Goal: Task Accomplishment & Management: Use online tool/utility

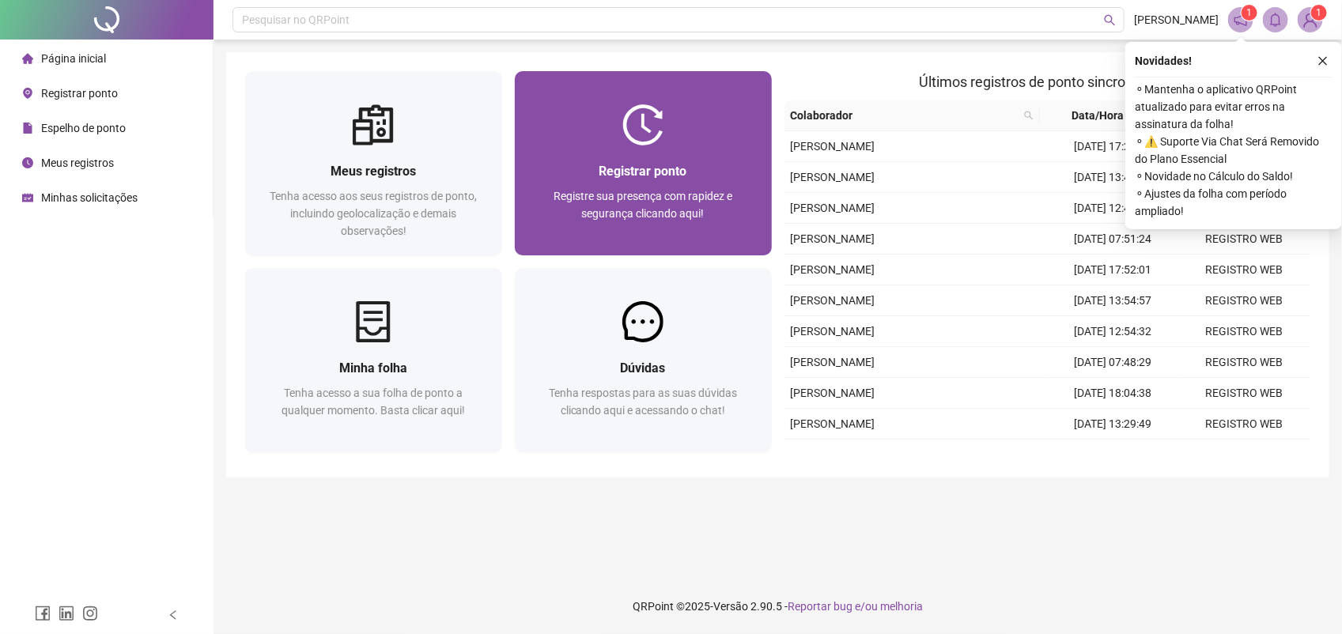
click at [678, 219] on span "Registre sua presença com rapidez e segurança clicando aqui!" at bounding box center [642, 205] width 179 height 30
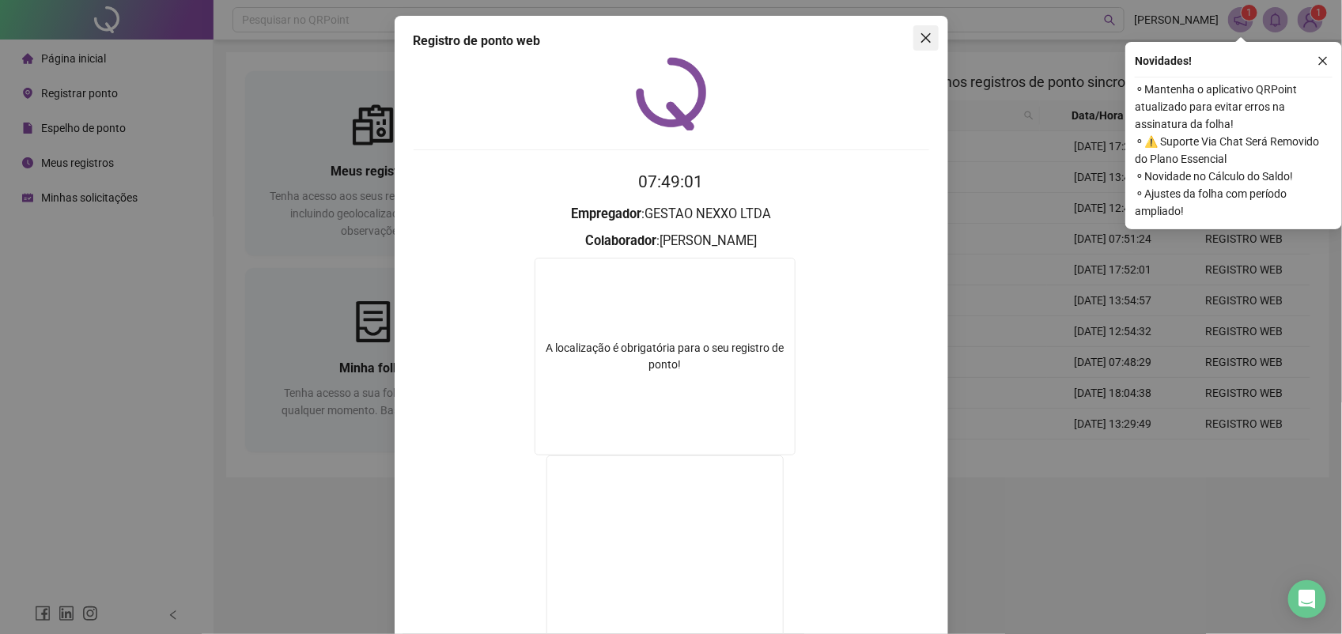
click at [920, 40] on icon "close" at bounding box center [926, 38] width 13 height 13
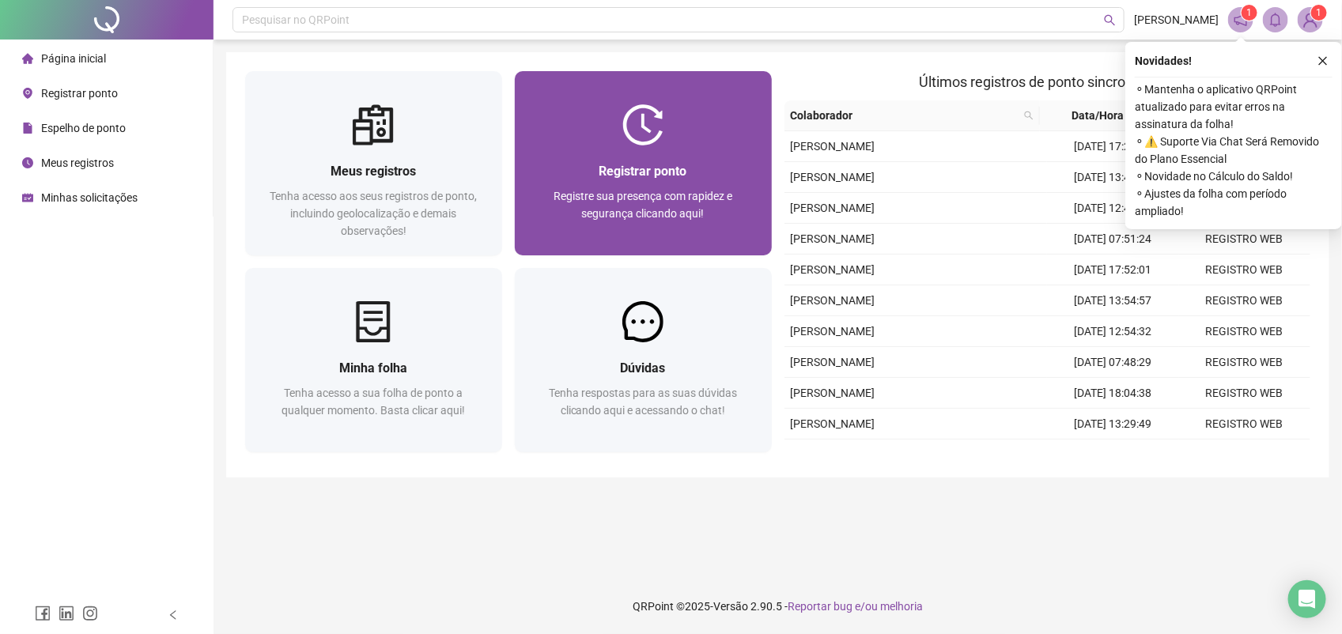
click at [720, 107] on div at bounding box center [643, 124] width 257 height 41
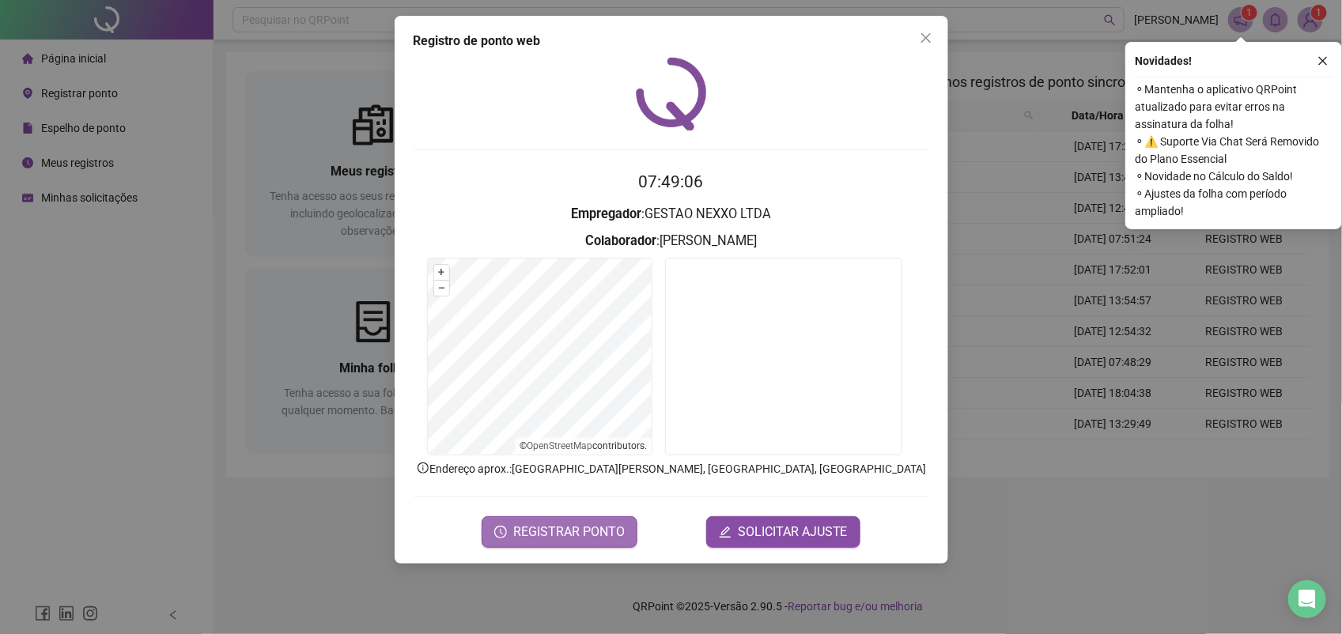
click at [583, 526] on span "REGISTRAR PONTO" at bounding box center [568, 532] width 111 height 19
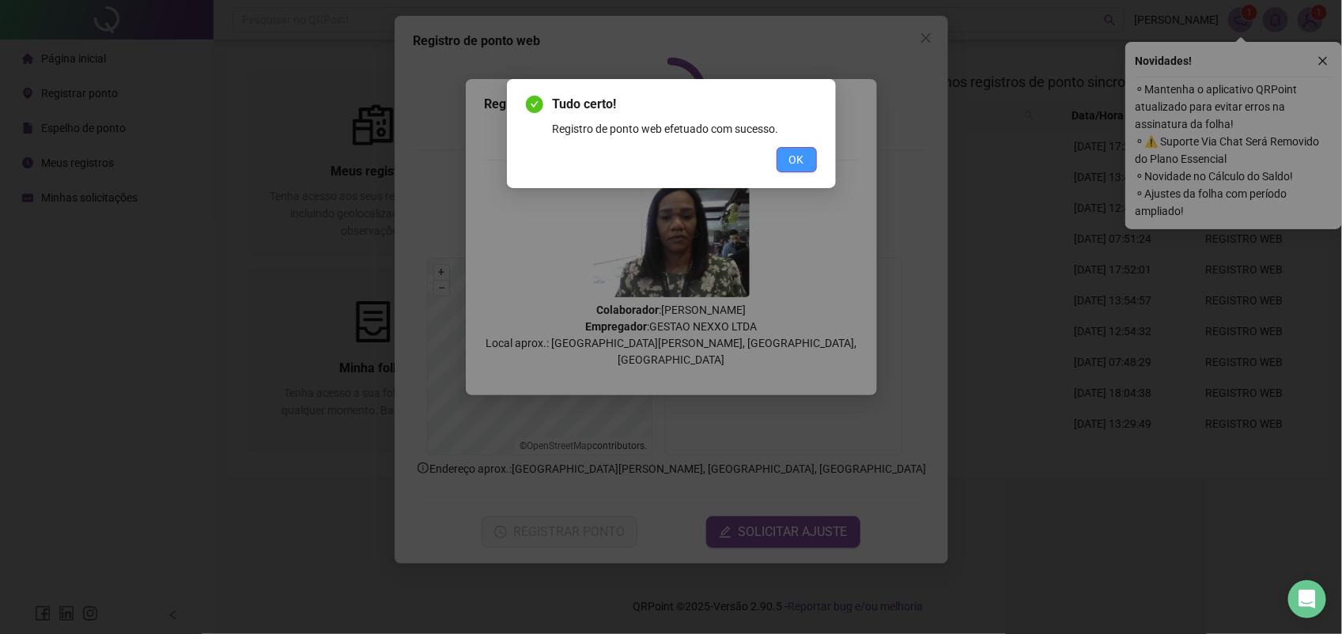
click at [803, 153] on span "OK" at bounding box center [796, 159] width 15 height 17
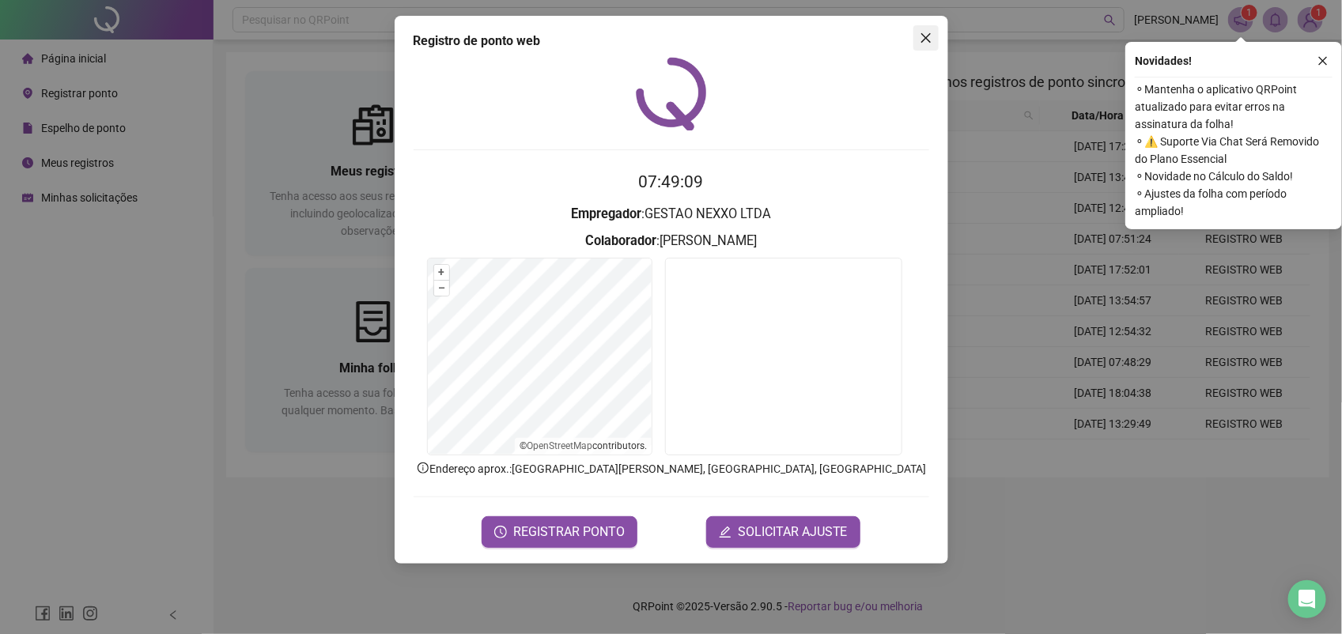
click at [926, 33] on icon "close" at bounding box center [926, 38] width 13 height 13
